Goal: Navigation & Orientation: Find specific page/section

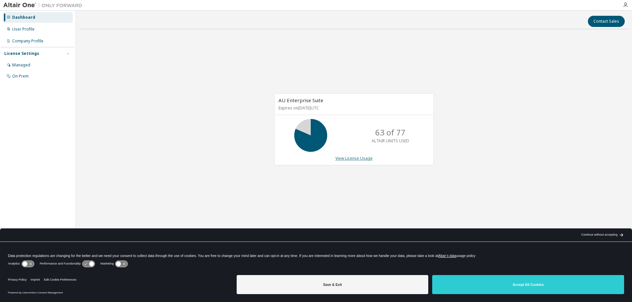
click at [347, 157] on link "View License Usage" at bounding box center [353, 159] width 37 height 6
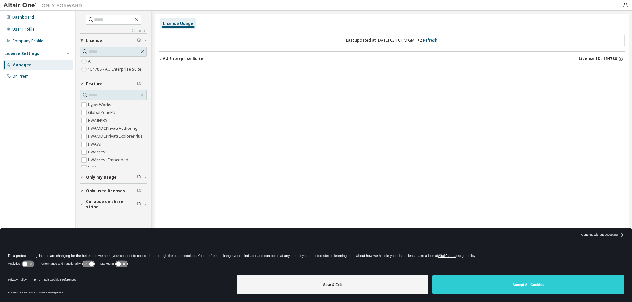
click at [159, 59] on icon "button" at bounding box center [161, 59] width 4 height 4
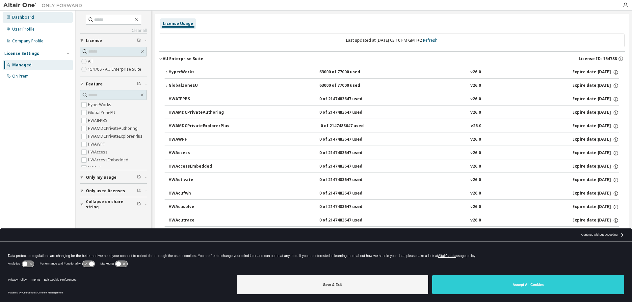
click at [27, 16] on div "Dashboard" at bounding box center [23, 17] width 22 height 5
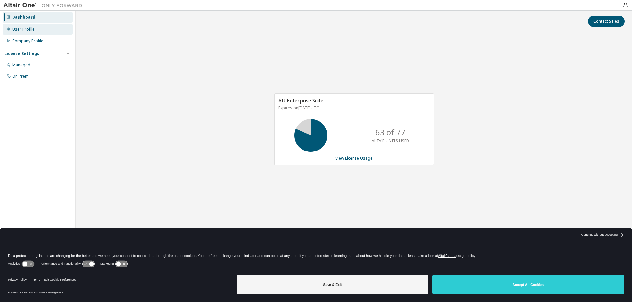
click at [32, 31] on div "User Profile" at bounding box center [23, 29] width 22 height 5
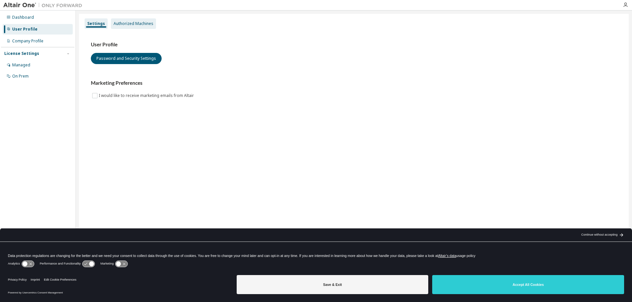
click at [114, 23] on div "Authorized Machines" at bounding box center [134, 23] width 40 height 5
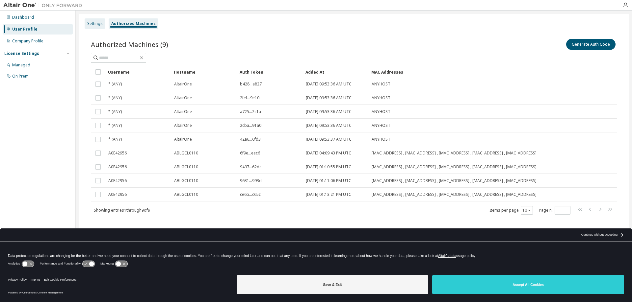
click at [97, 24] on div "Settings" at bounding box center [94, 23] width 15 height 5
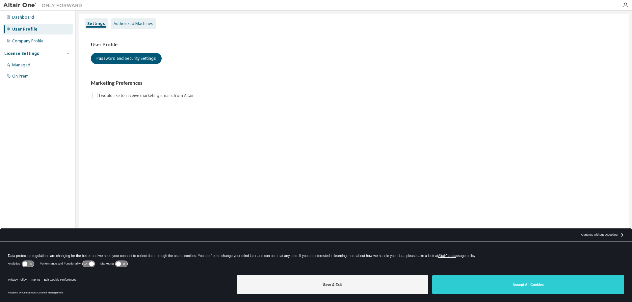
click at [125, 20] on div "Authorized Machines" at bounding box center [133, 23] width 45 height 11
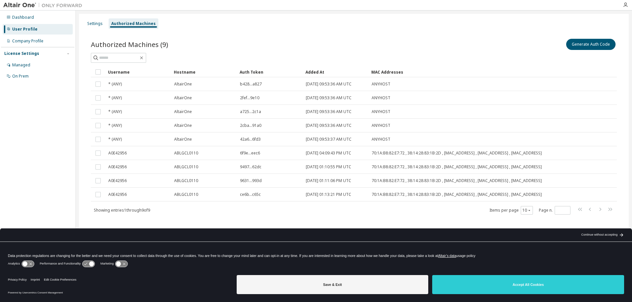
click at [32, 23] on div "Dashboard User Profile Company Profile License Settings Managed On Prem" at bounding box center [37, 47] width 73 height 71
click at [32, 21] on div "Dashboard" at bounding box center [38, 17] width 70 height 11
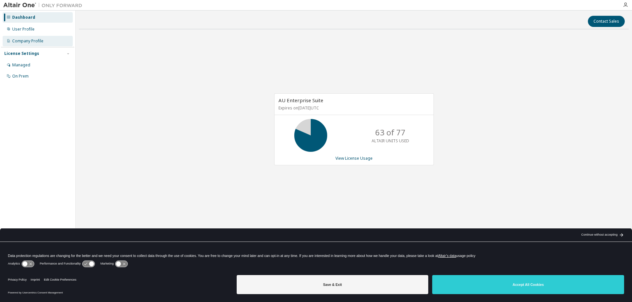
click at [39, 41] on div "Company Profile" at bounding box center [27, 40] width 31 height 5
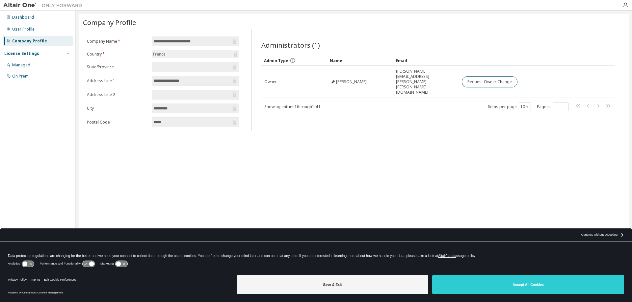
click at [38, 53] on div "License Settings" at bounding box center [37, 54] width 67 height 6
click at [30, 63] on div "Managed" at bounding box center [38, 65] width 70 height 11
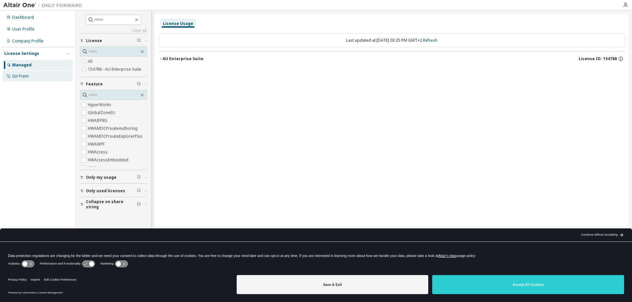
click at [22, 75] on div "On Prem" at bounding box center [20, 76] width 16 height 5
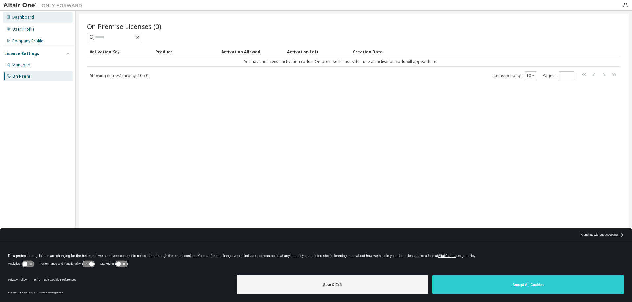
click at [15, 16] on div "Dashboard" at bounding box center [23, 17] width 22 height 5
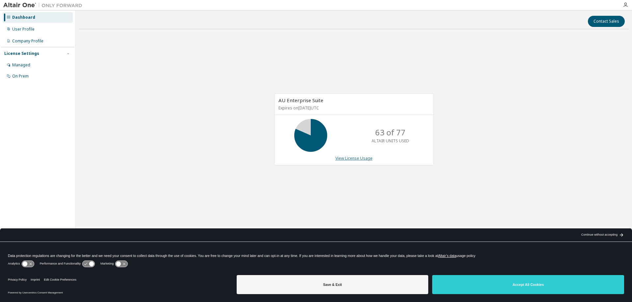
click at [338, 161] on link "View License Usage" at bounding box center [353, 159] width 37 height 6
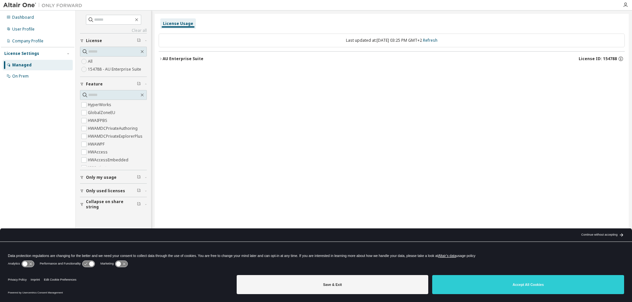
click at [100, 69] on label "154788 - AU Enterprise Suite" at bounding box center [115, 69] width 55 height 8
click at [161, 61] on icon "button" at bounding box center [161, 59] width 4 height 4
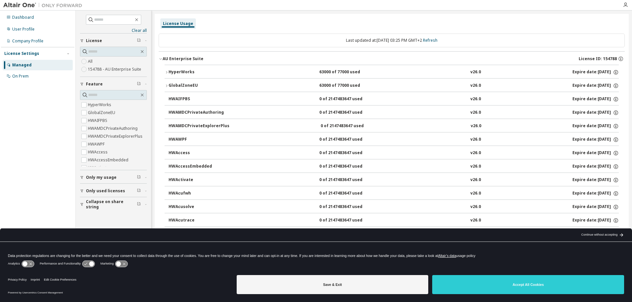
click at [166, 74] on icon "button" at bounding box center [167, 72] width 4 height 4
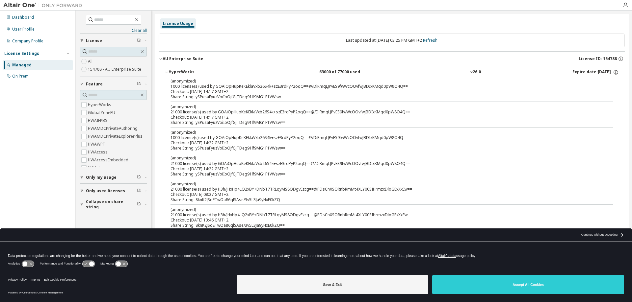
click at [166, 74] on icon "button" at bounding box center [167, 72] width 4 height 4
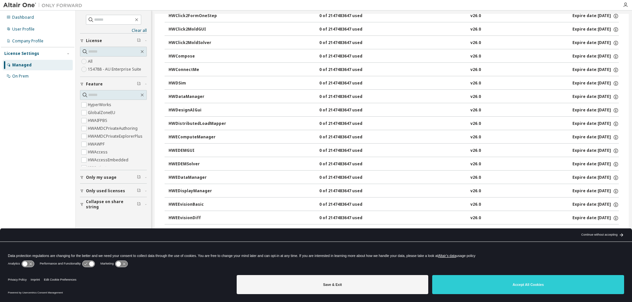
scroll to position [592, 0]
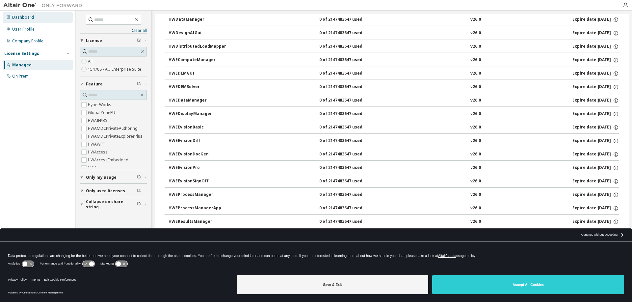
click at [16, 18] on div "Dashboard" at bounding box center [23, 17] width 22 height 5
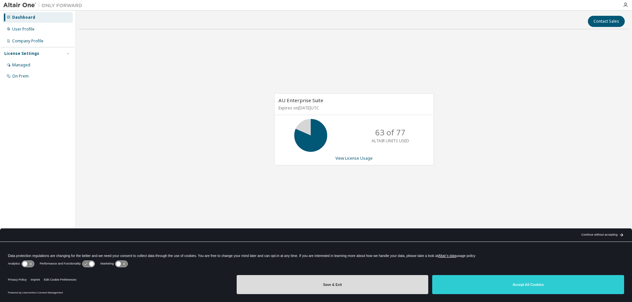
click at [395, 283] on button "Save & Exit" at bounding box center [333, 284] width 192 height 19
